Goal: Check status: Check status

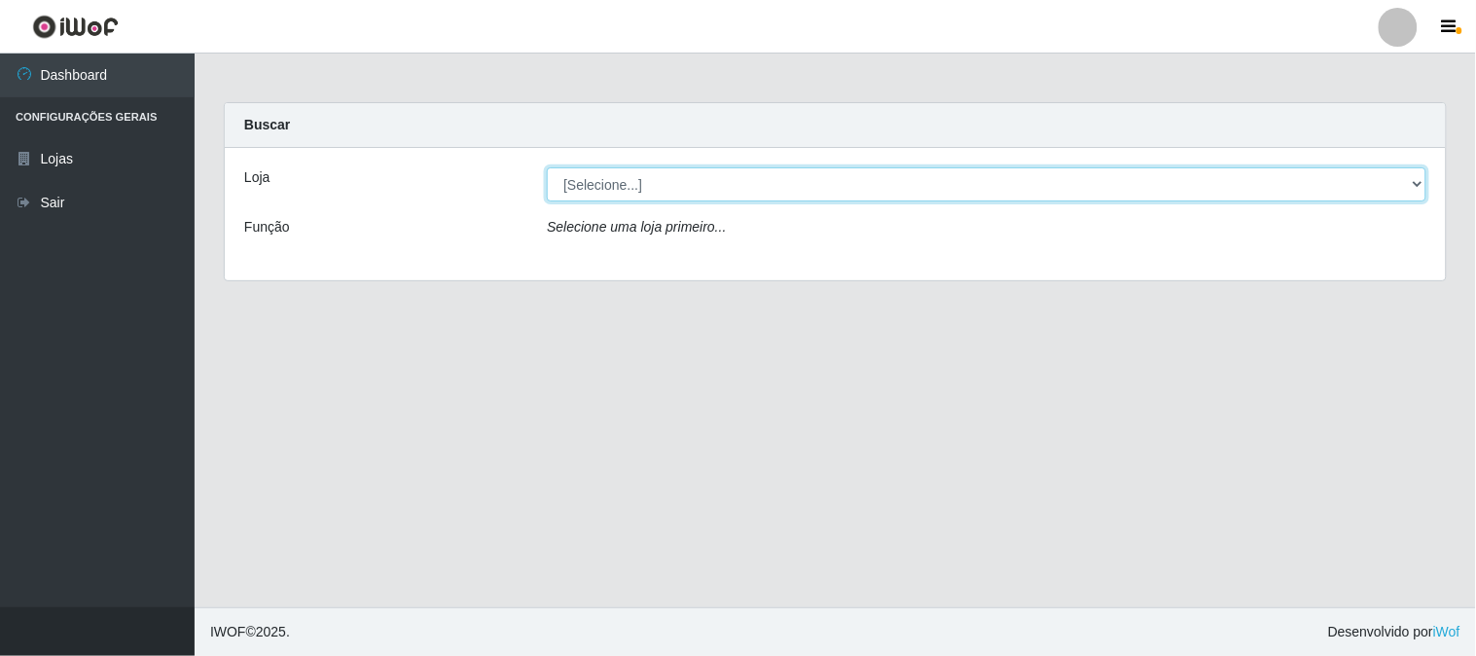
drag, startPoint x: 618, startPoint y: 176, endPoint x: 628, endPoint y: 195, distance: 20.9
click at [619, 182] on select "[Selecione...] Rede Compras Supermercados - LOJA 1" at bounding box center [987, 184] width 880 height 34
select select "158"
click at [547, 167] on select "[Selecione...] Rede Compras Supermercados - LOJA 1" at bounding box center [987, 184] width 880 height 34
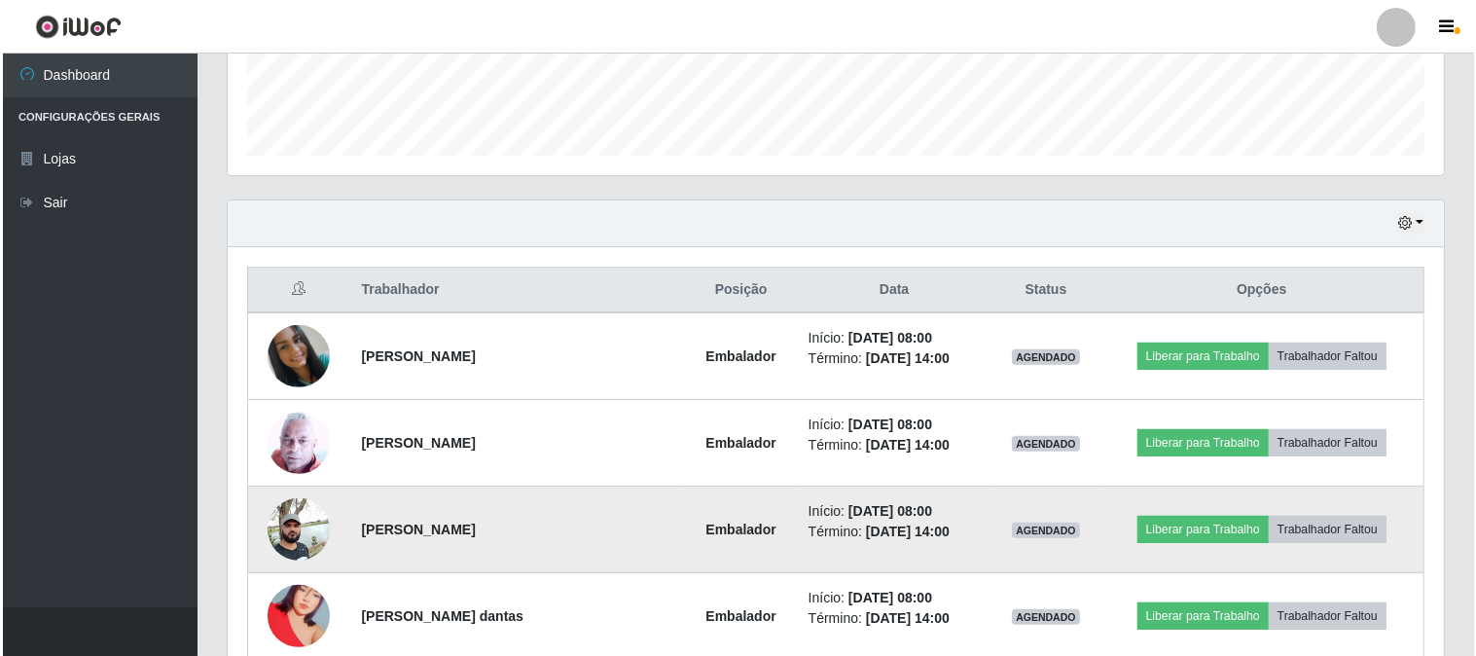
scroll to position [648, 0]
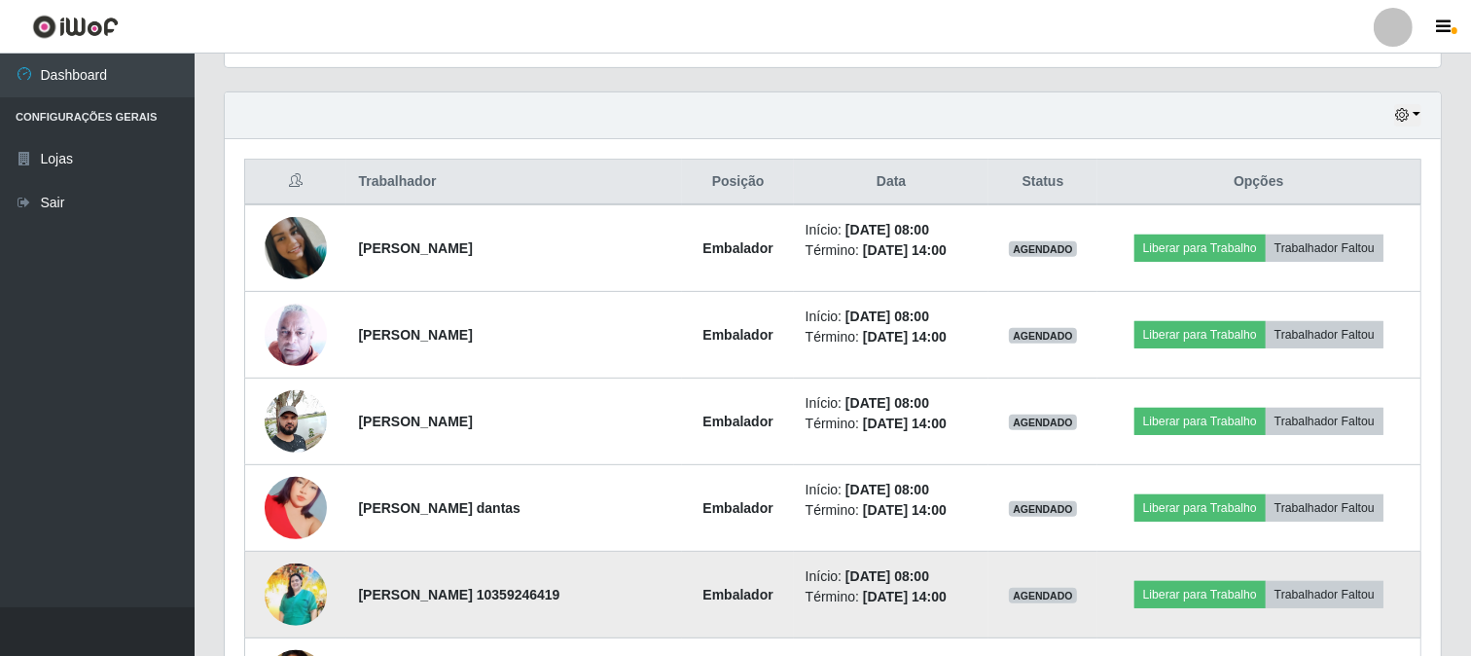
click at [308, 606] on img at bounding box center [296, 594] width 62 height 63
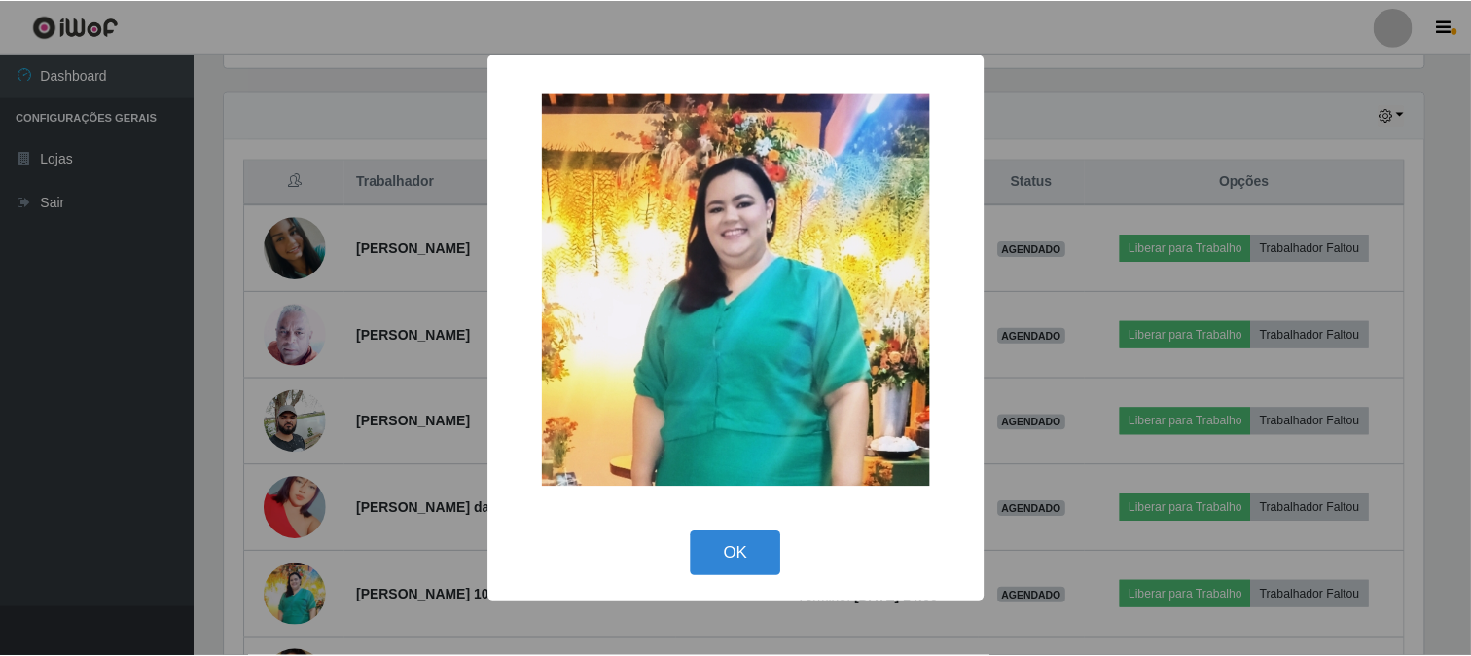
scroll to position [403, 1204]
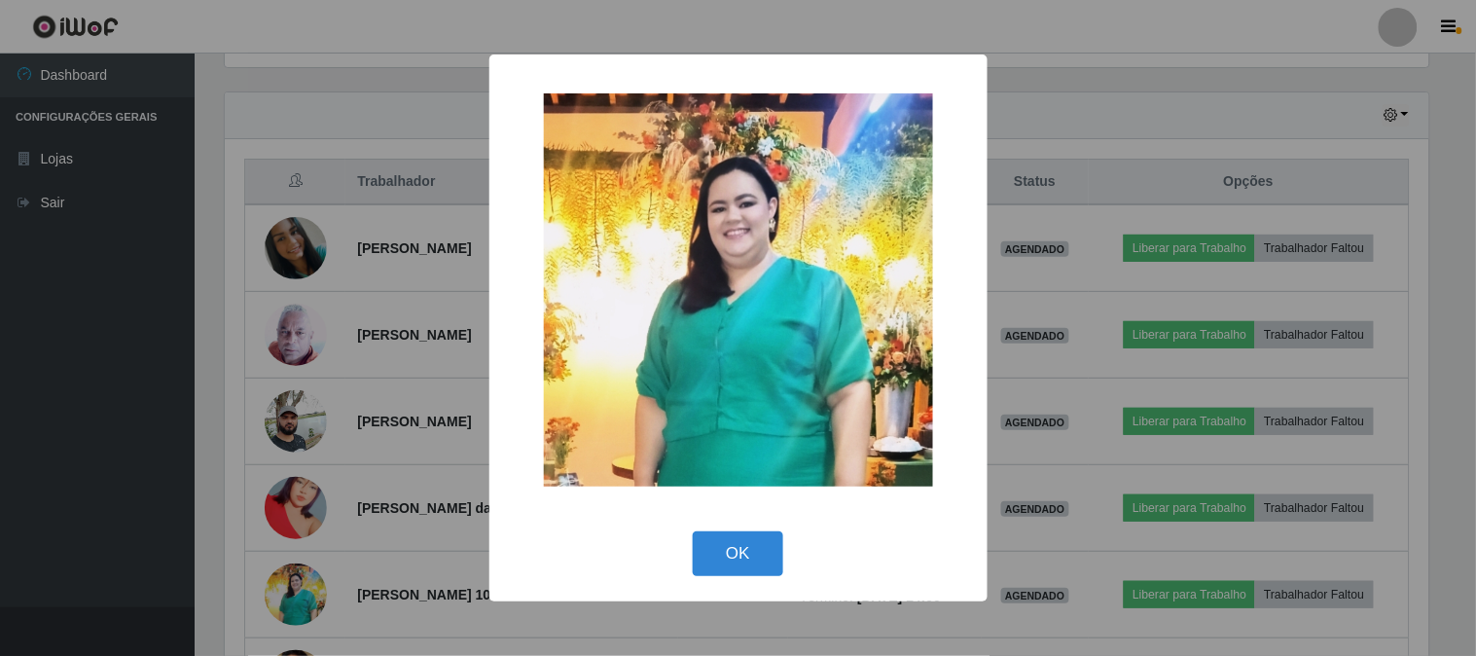
click at [294, 604] on div "× OK Cancel" at bounding box center [738, 328] width 1476 height 656
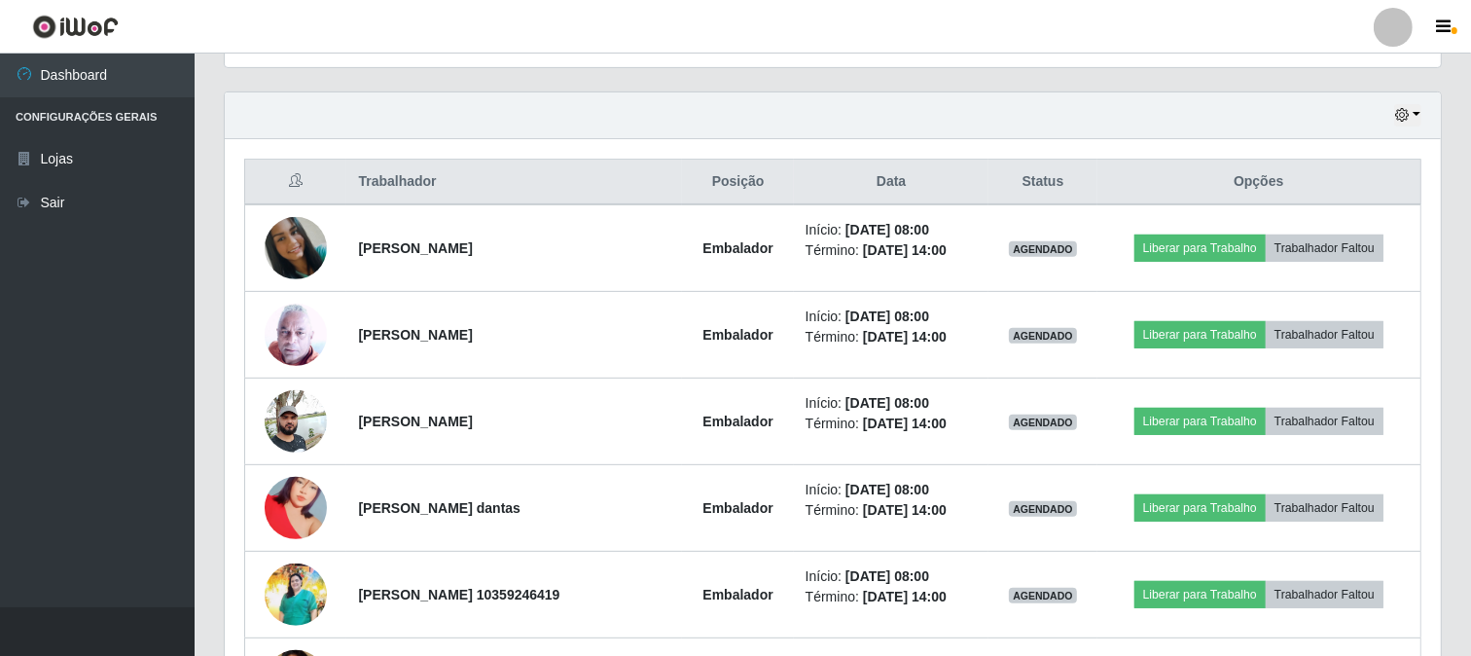
scroll to position [403, 1216]
click at [295, 598] on img at bounding box center [296, 594] width 62 height 63
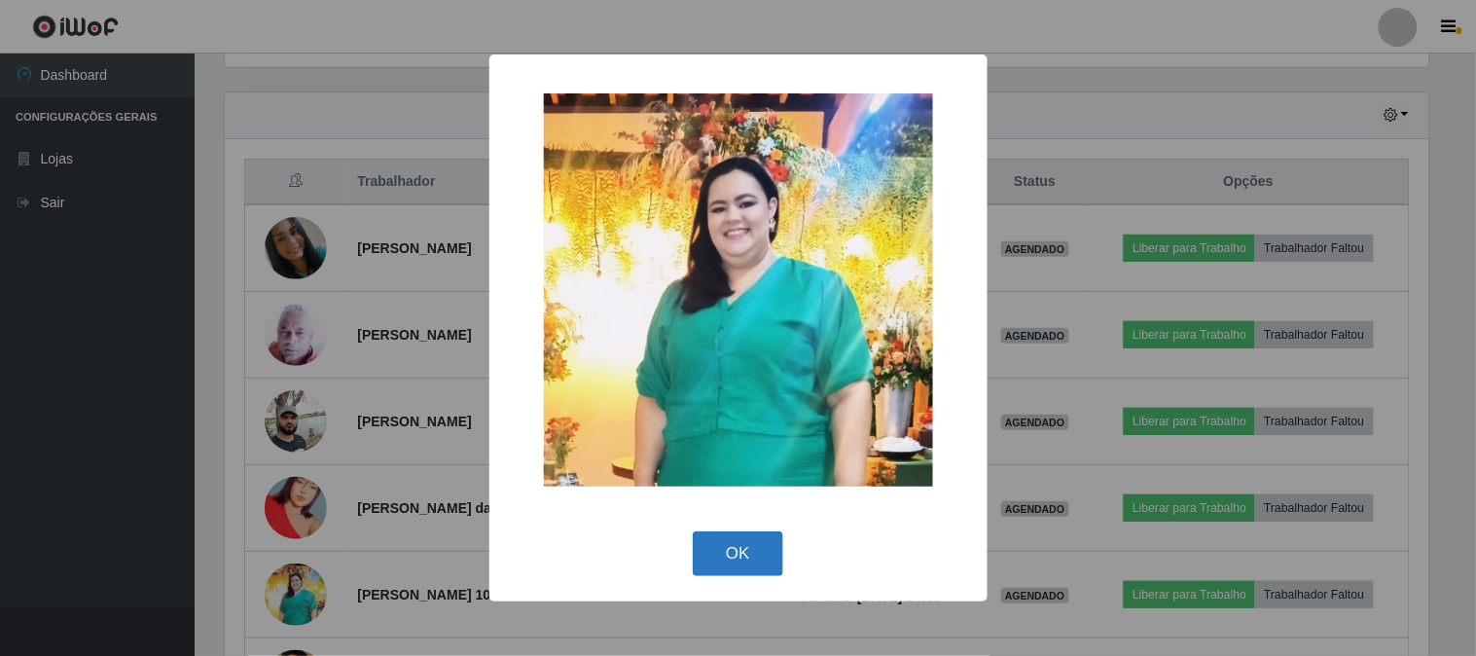
click at [754, 552] on button "OK" at bounding box center [738, 554] width 90 height 46
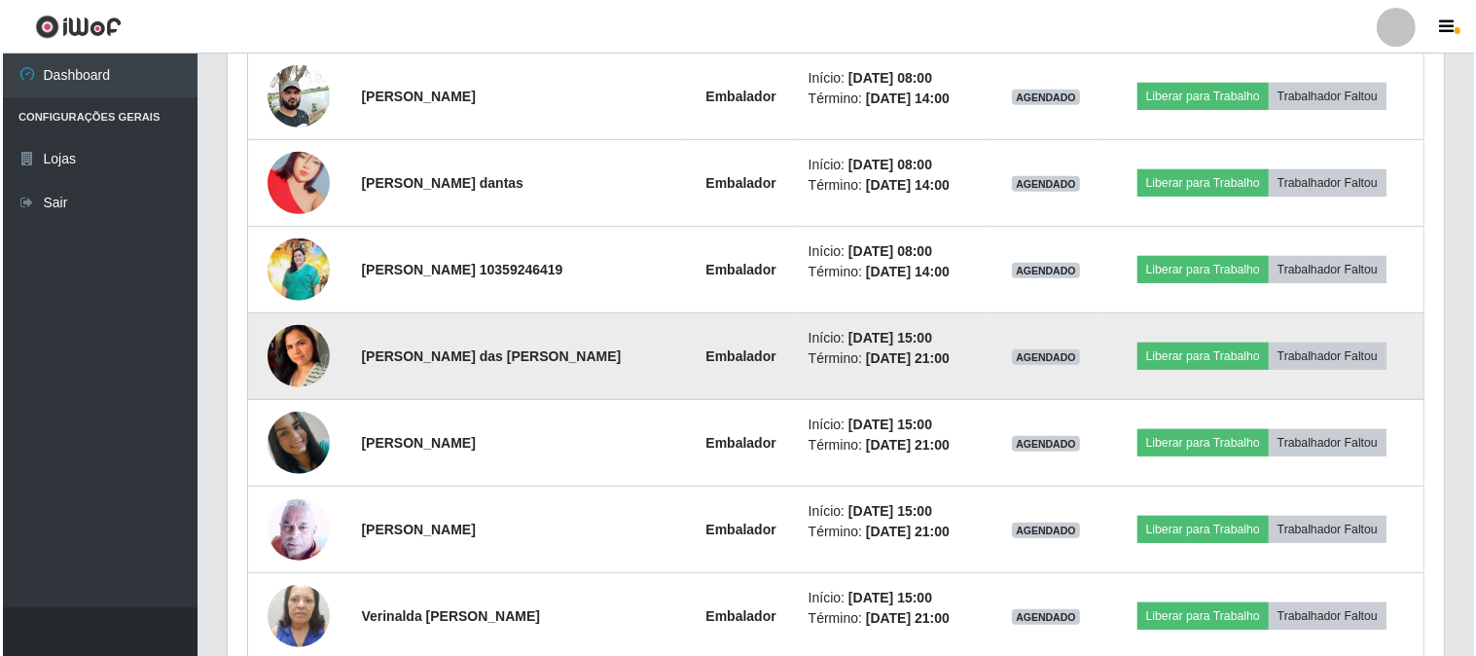
scroll to position [1081, 0]
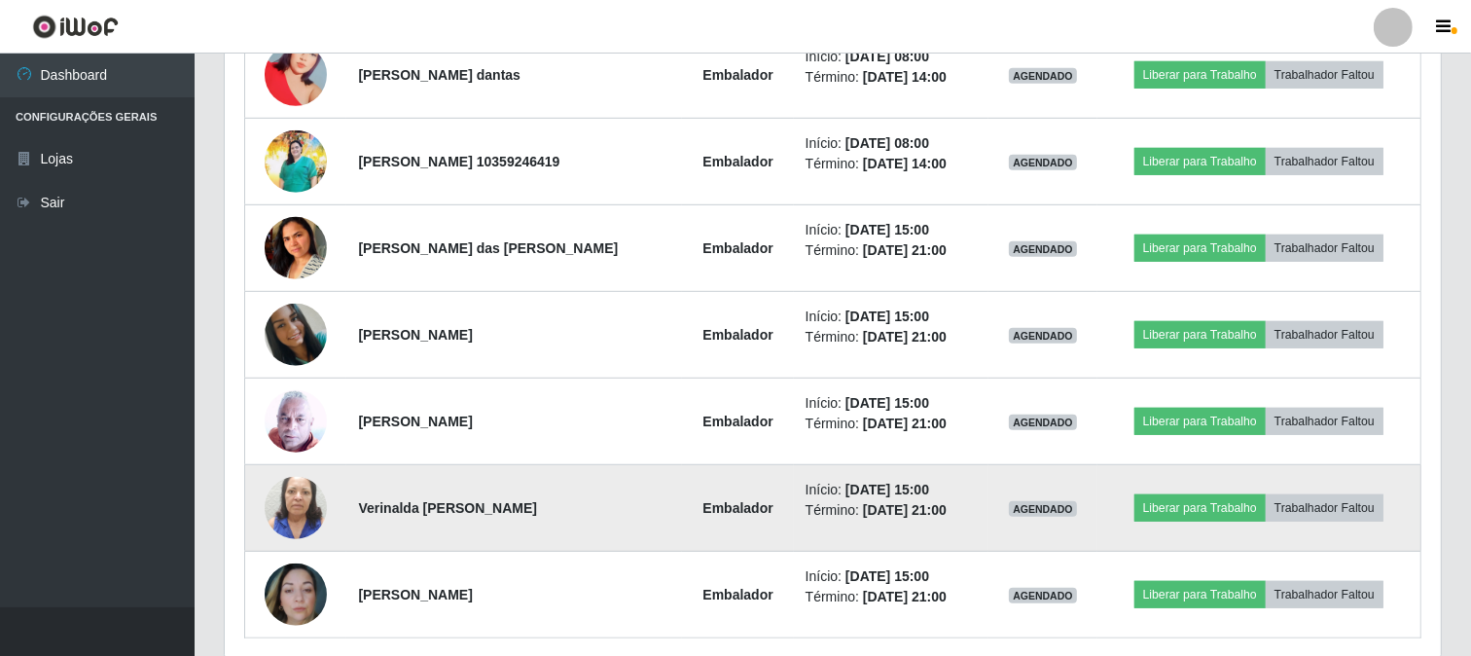
click at [297, 501] on img at bounding box center [296, 507] width 62 height 111
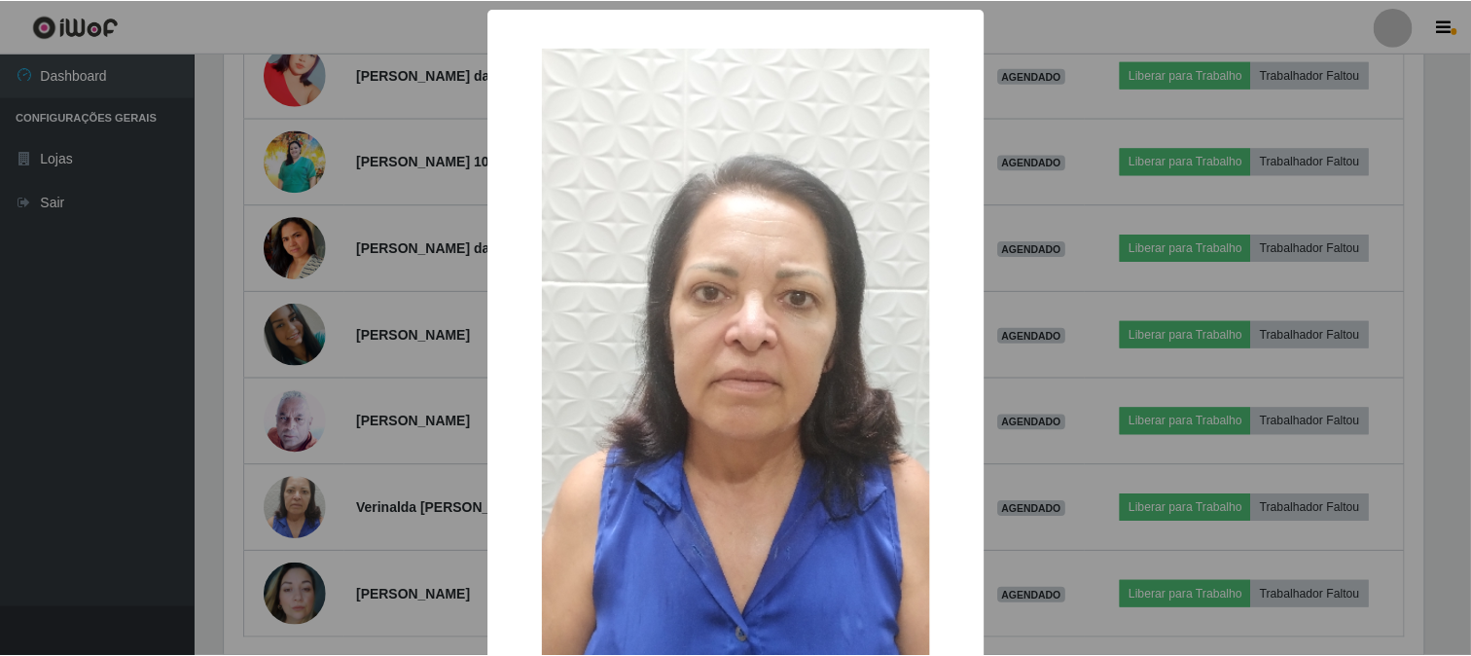
scroll to position [205, 0]
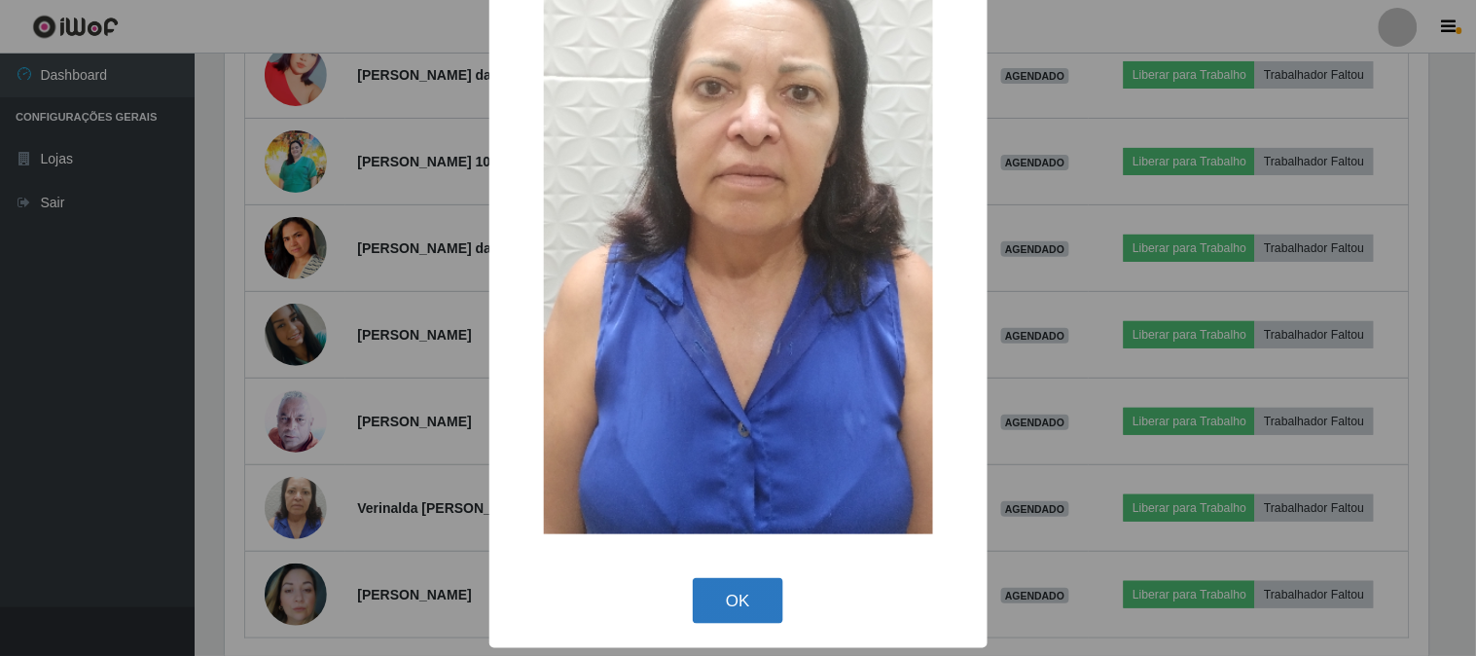
click at [727, 594] on button "OK" at bounding box center [738, 601] width 90 height 46
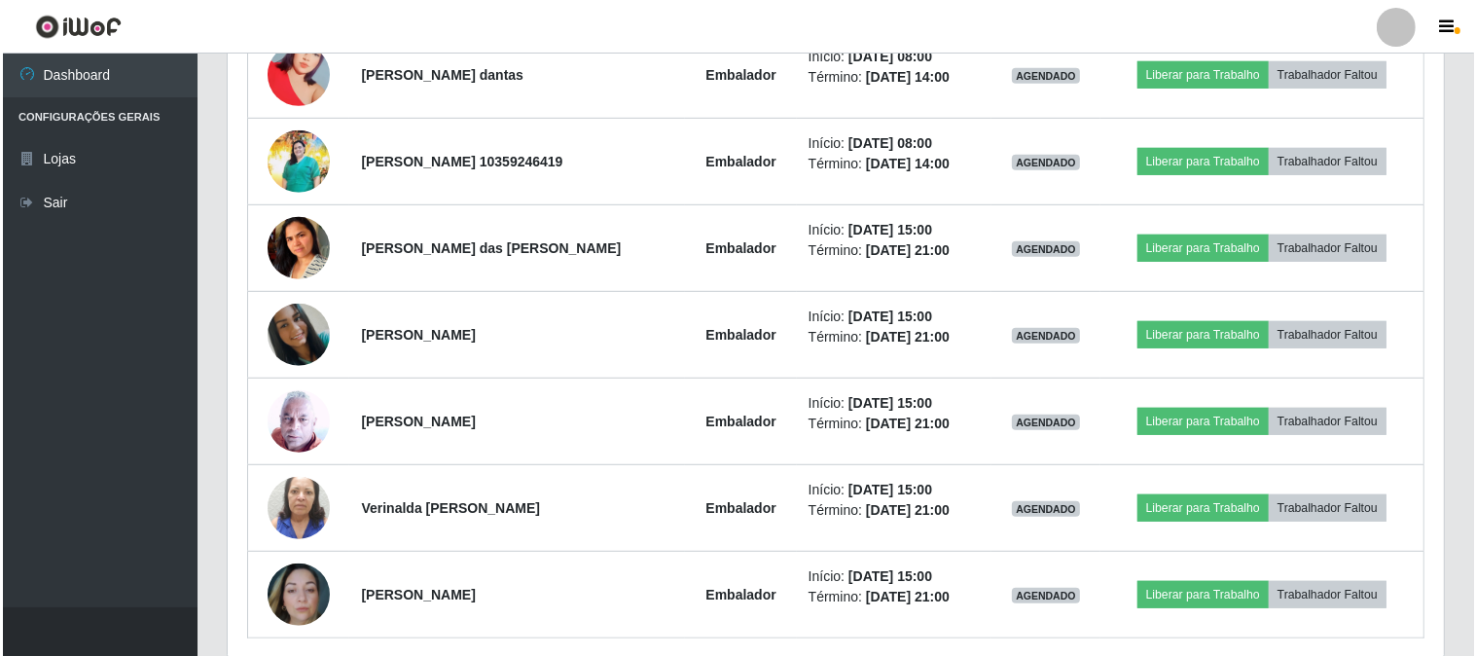
scroll to position [1156, 0]
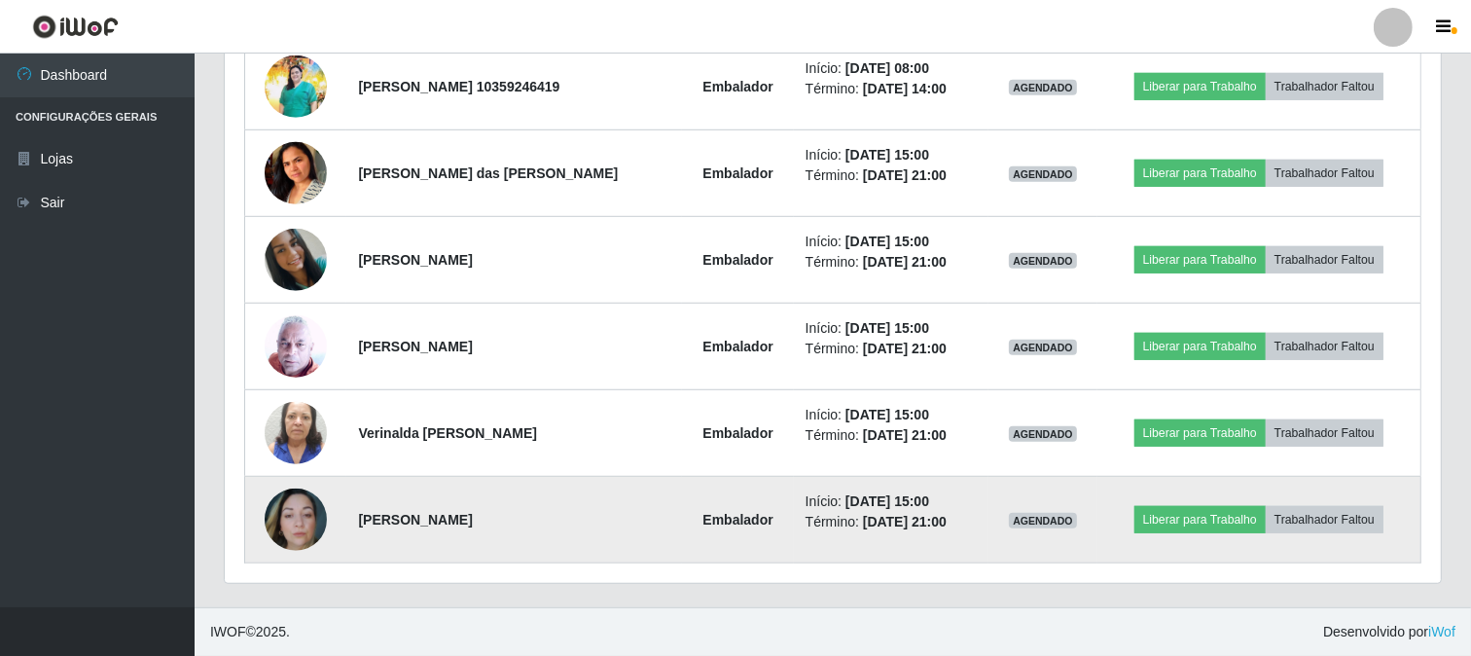
click at [292, 519] on img at bounding box center [296, 519] width 62 height 62
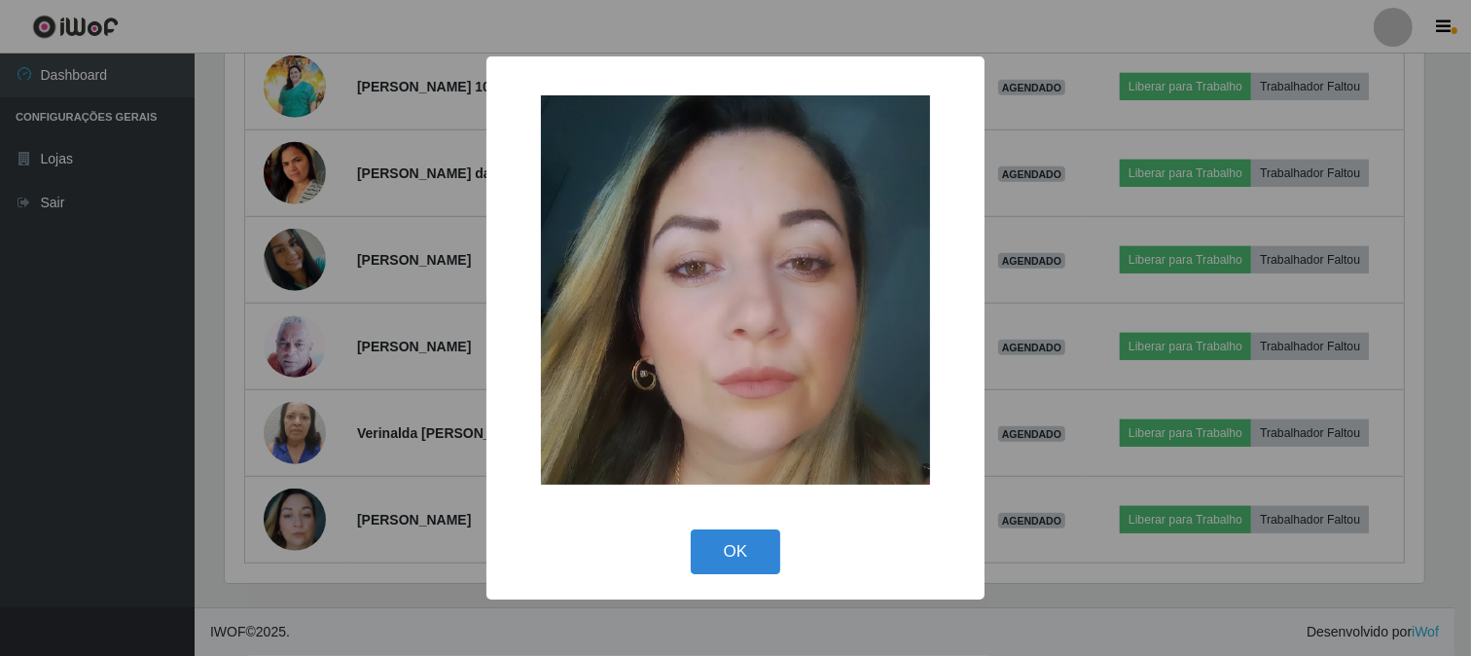
scroll to position [403, 1204]
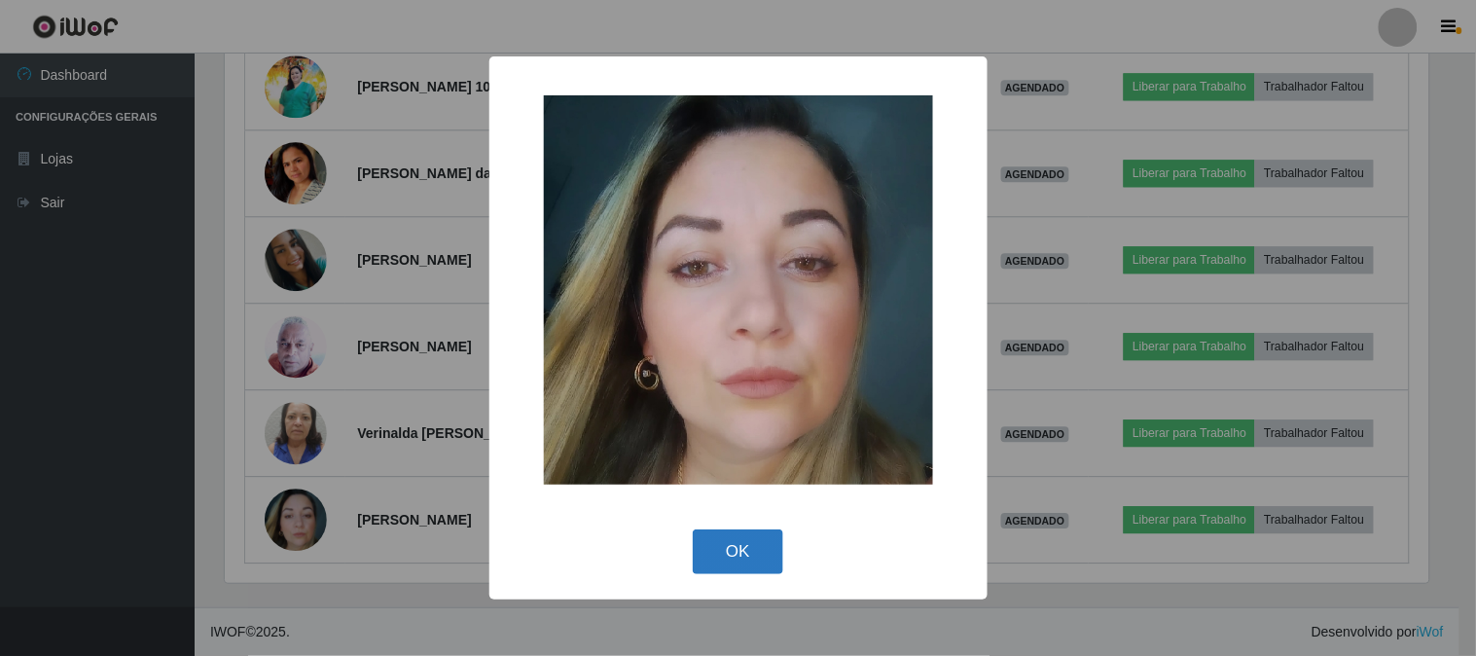
click at [728, 552] on button "OK" at bounding box center [738, 552] width 90 height 46
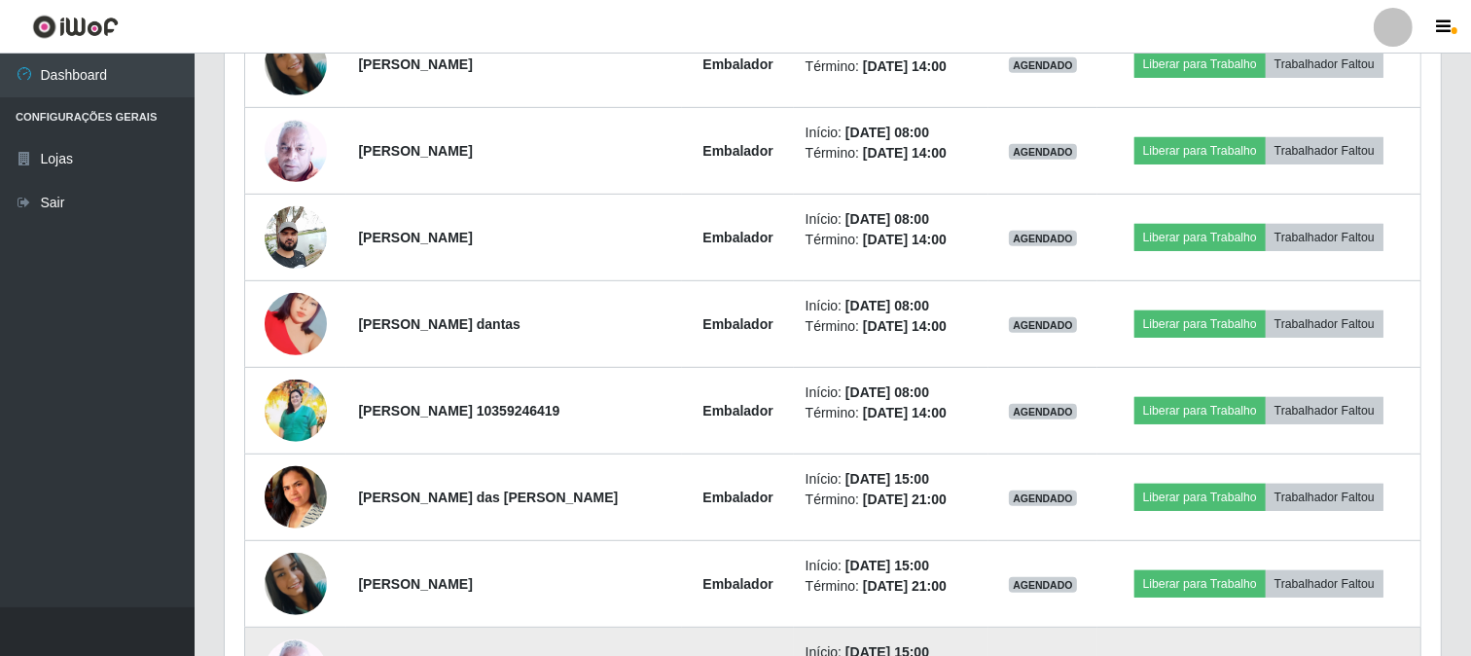
scroll to position [724, 0]
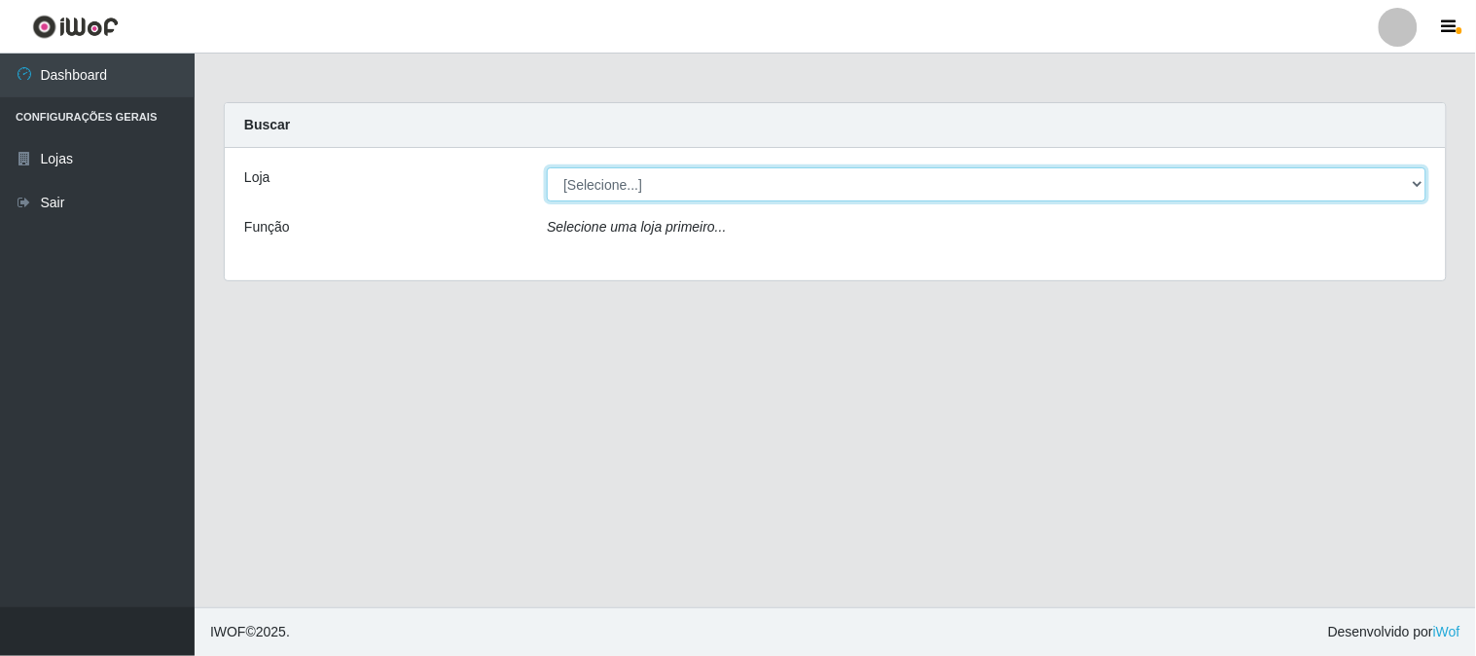
drag, startPoint x: 600, startPoint y: 182, endPoint x: 606, endPoint y: 199, distance: 18.5
click at [600, 182] on select "[Selecione...] Rede Compras Supermercados - LOJA 1" at bounding box center [987, 184] width 880 height 34
select select "158"
click at [547, 167] on select "[Selecione...] Rede Compras Supermercados - LOJA 1" at bounding box center [987, 184] width 880 height 34
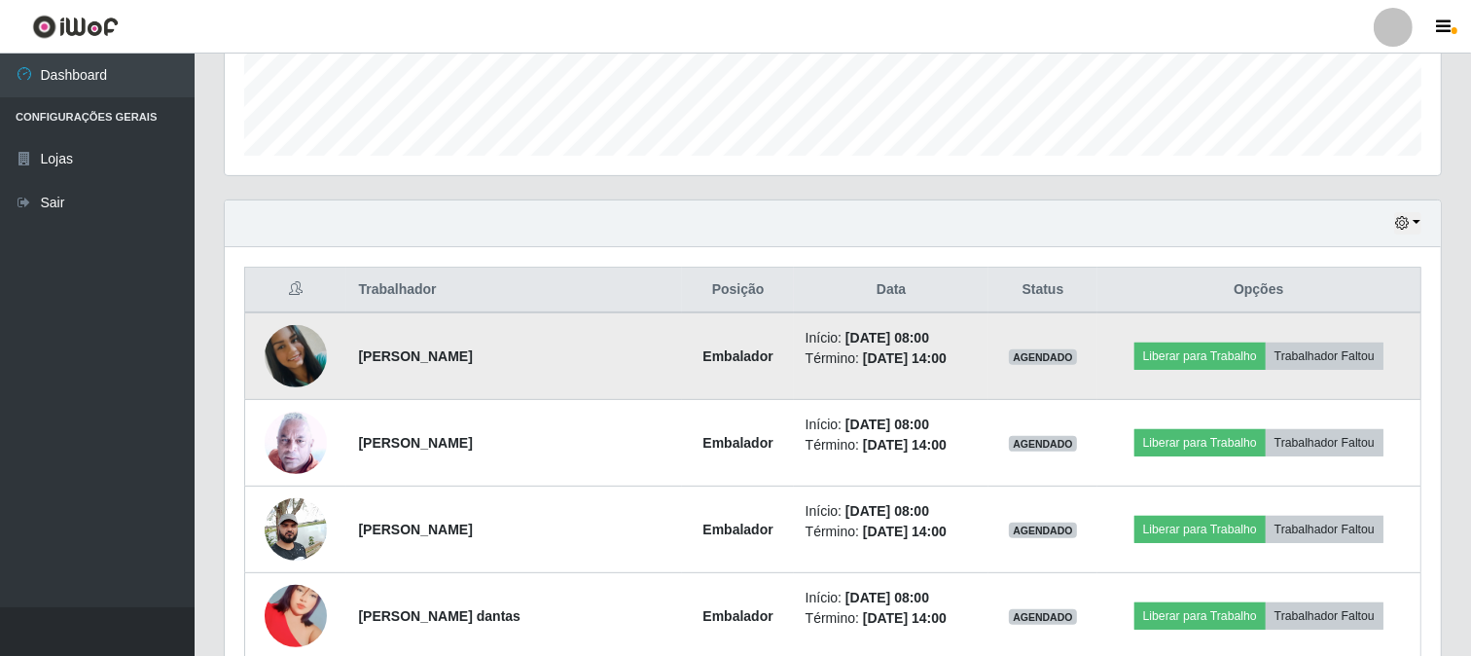
scroll to position [648, 0]
